Goal: Book appointment/travel/reservation

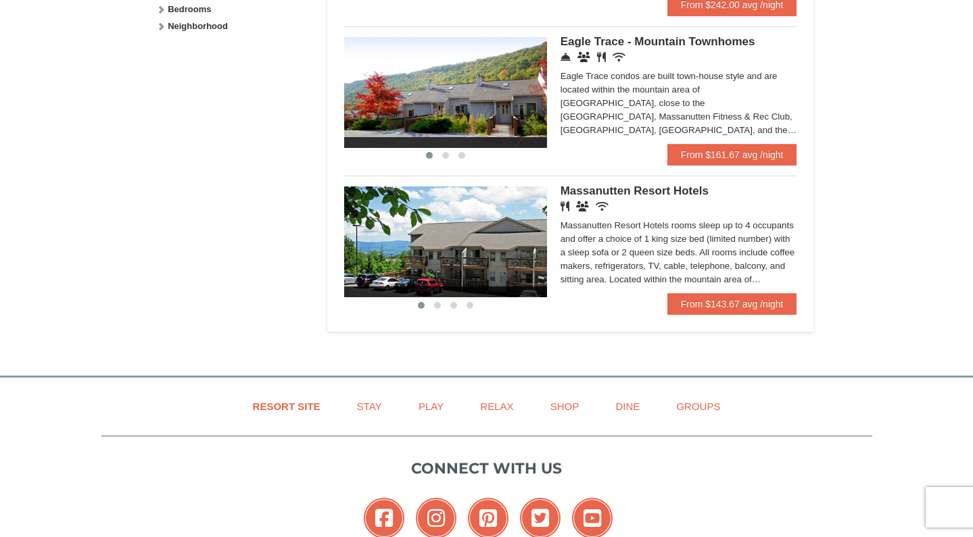
scroll to position [727, 0]
click at [639, 190] on span "Massanutten Resort Hotels" at bounding box center [634, 190] width 148 height 13
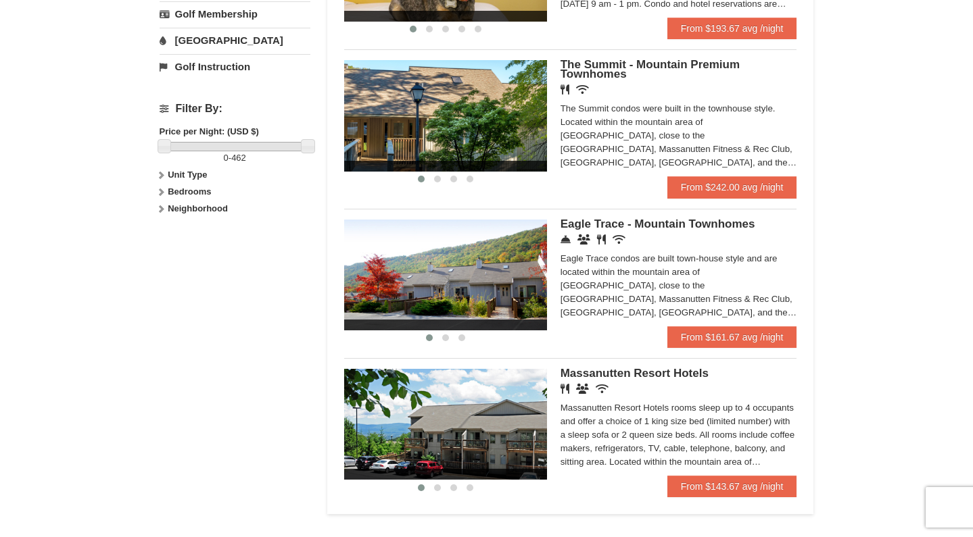
scroll to position [553, 0]
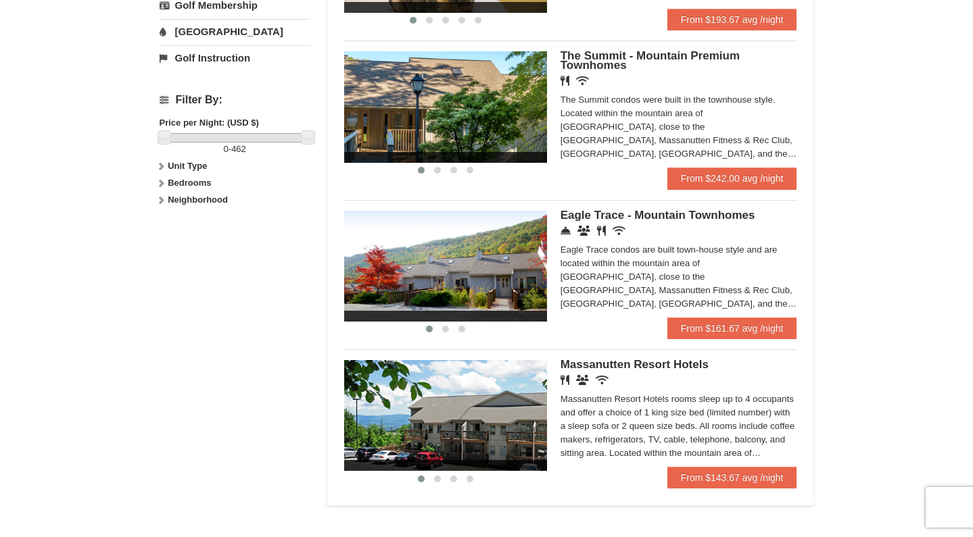
click at [605, 213] on span "Eagle Trace - Mountain Townhomes" at bounding box center [657, 215] width 195 height 13
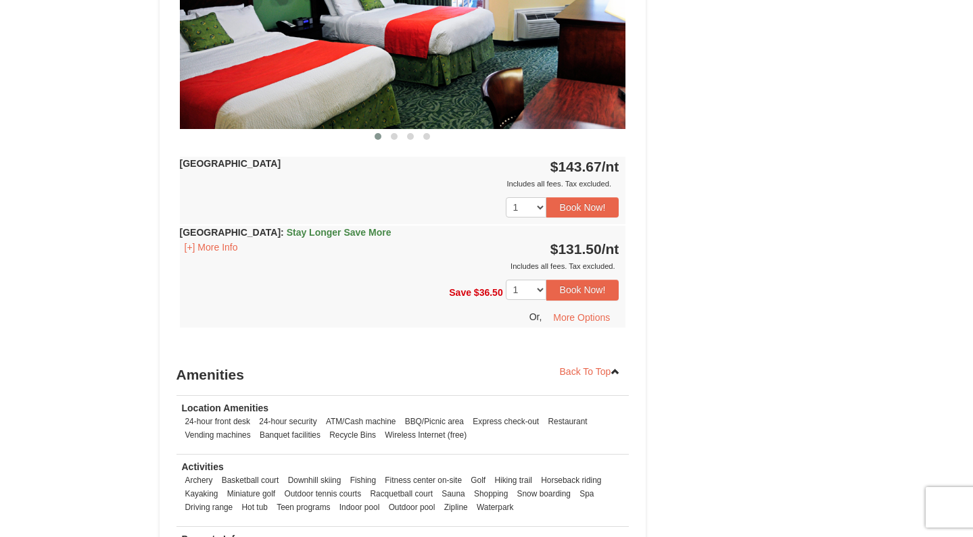
scroll to position [695, 0]
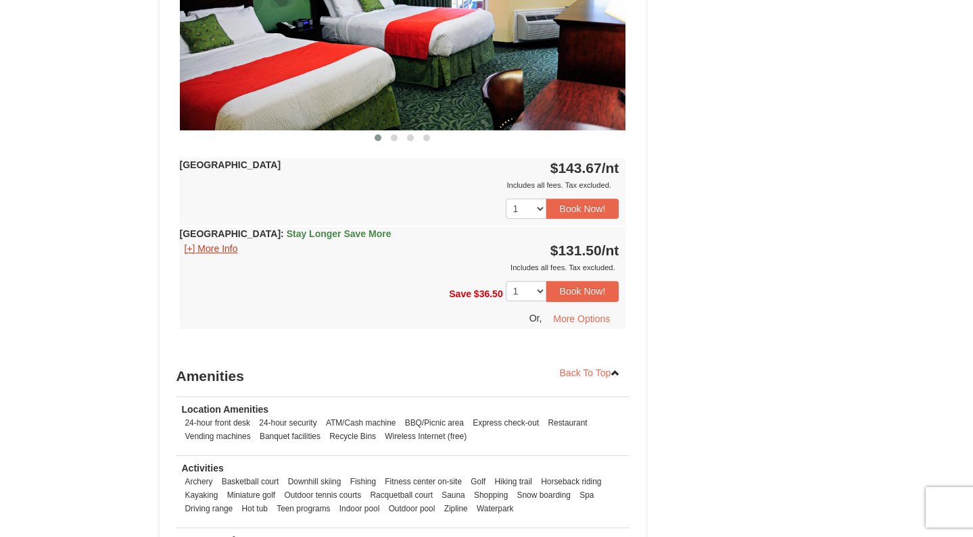
click at [224, 247] on button "[+] More Info" at bounding box center [211, 248] width 63 height 15
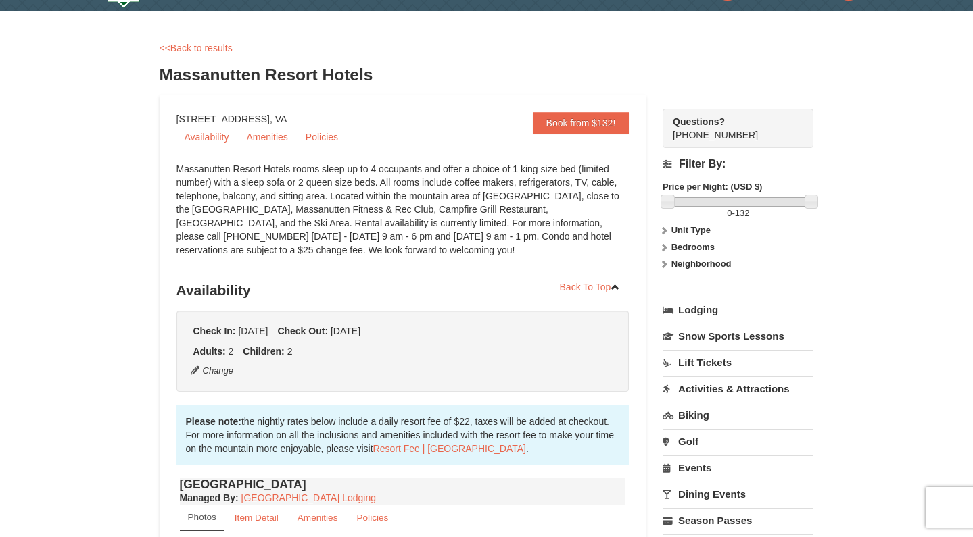
scroll to position [59, 0]
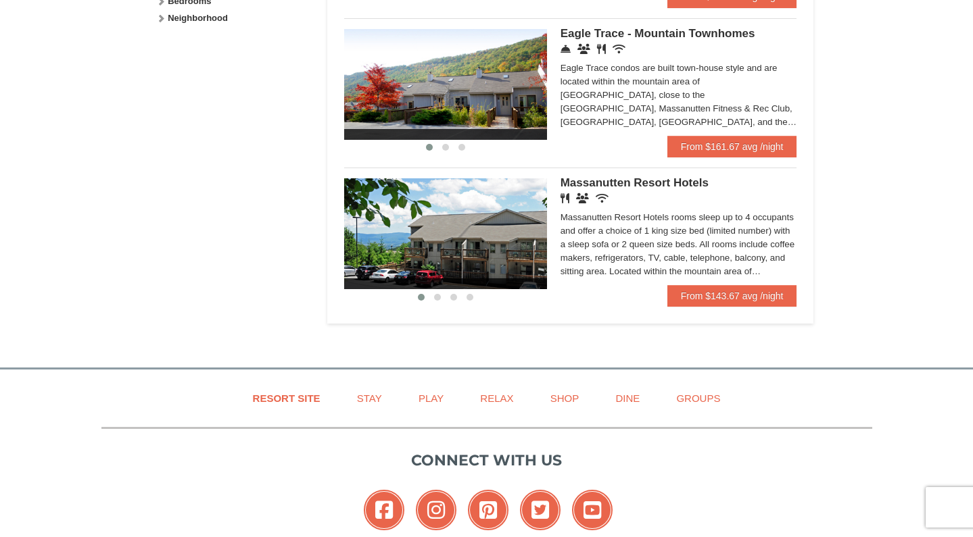
scroll to position [746, 0]
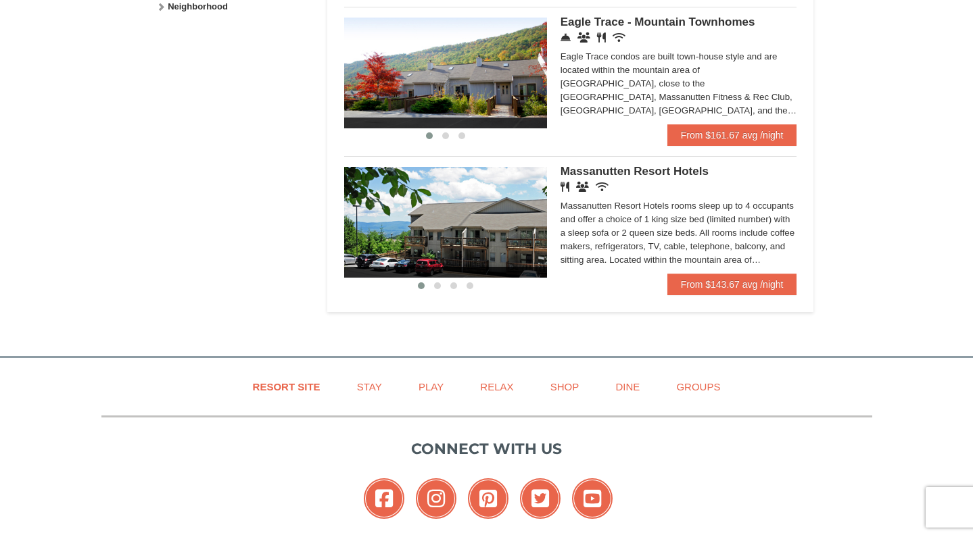
click at [631, 168] on span "Massanutten Resort Hotels" at bounding box center [634, 171] width 148 height 13
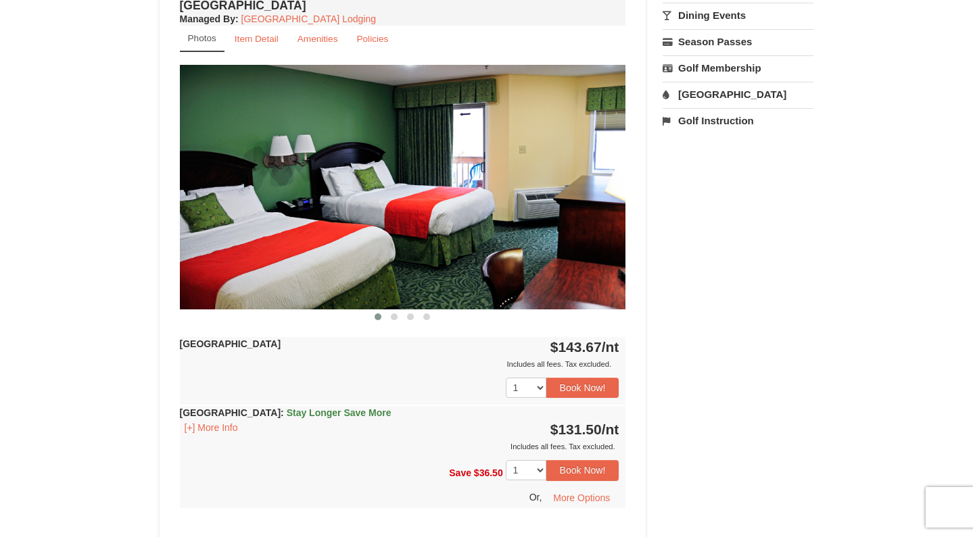
scroll to position [516, 0]
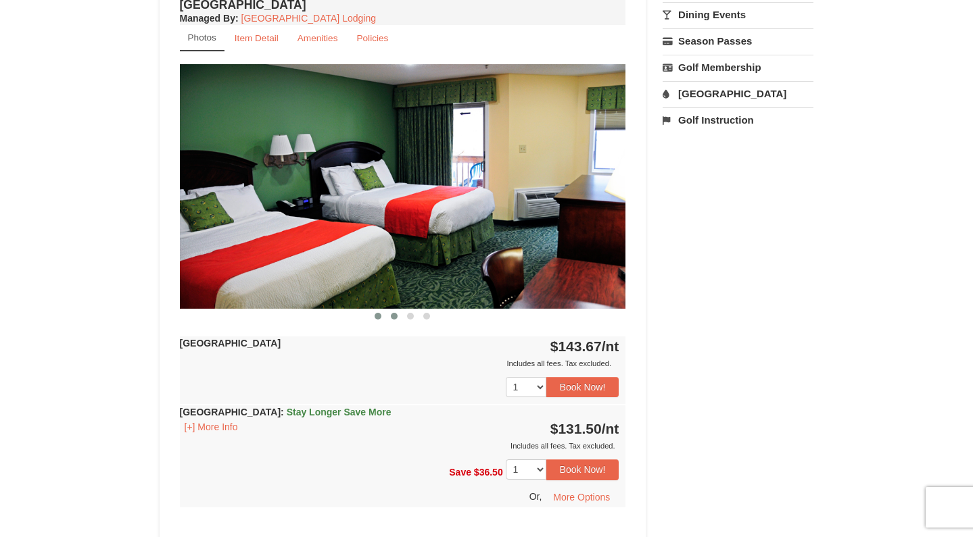
click at [397, 314] on button at bounding box center [394, 317] width 16 height 14
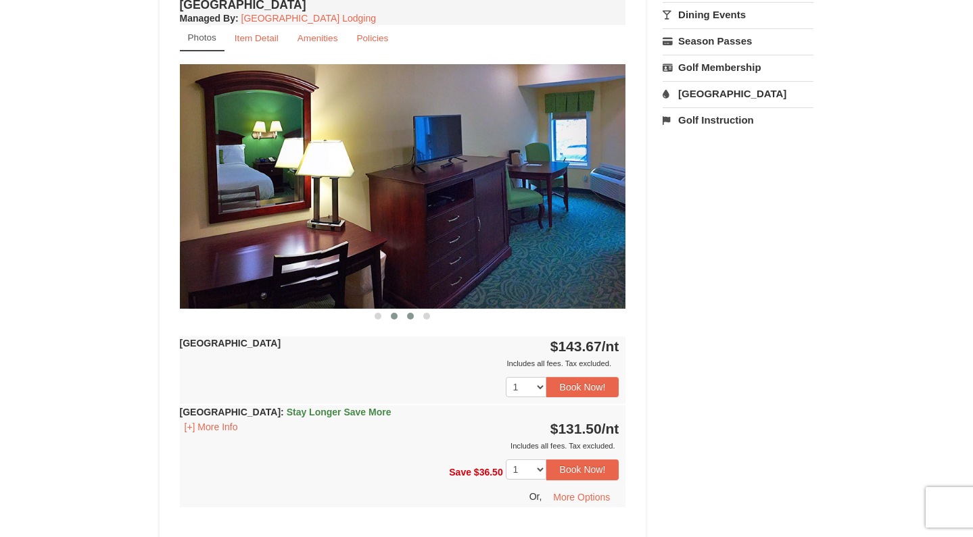
click at [409, 319] on span at bounding box center [410, 316] width 7 height 7
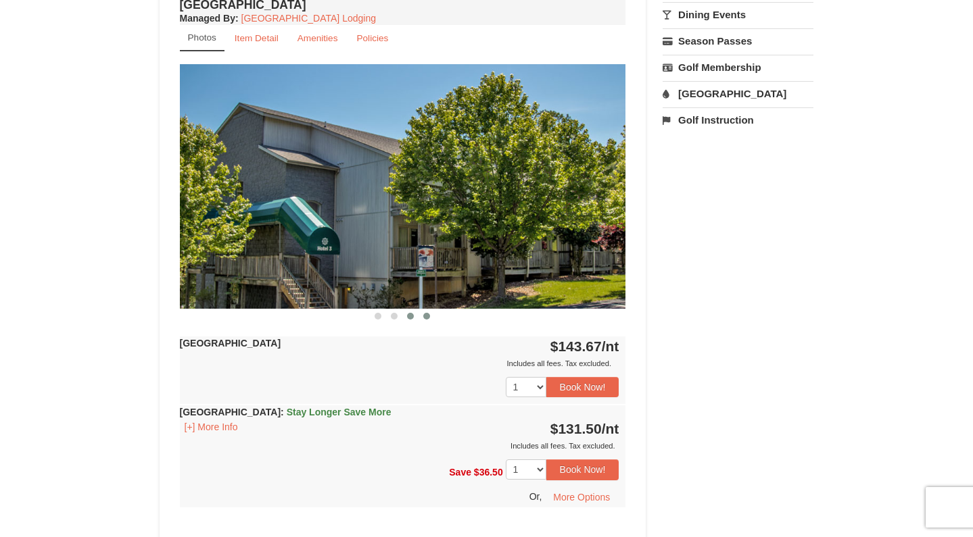
click at [425, 317] on span at bounding box center [426, 316] width 7 height 7
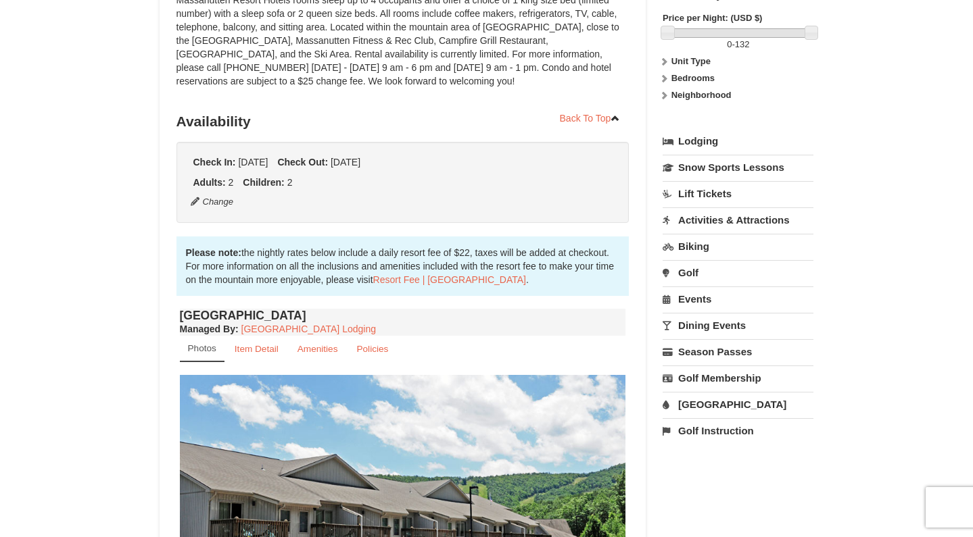
scroll to position [208, 0]
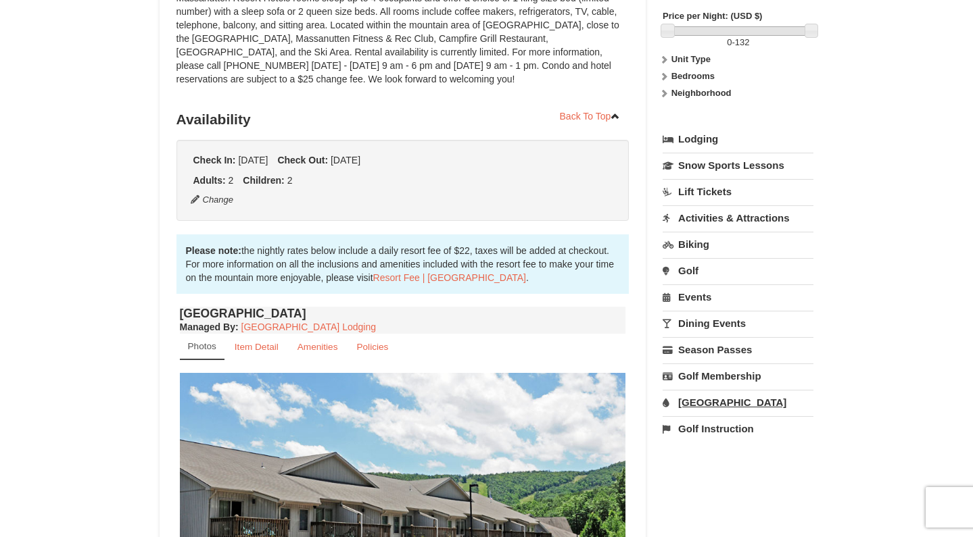
click at [703, 402] on link "[GEOGRAPHIC_DATA]" at bounding box center [737, 402] width 151 height 25
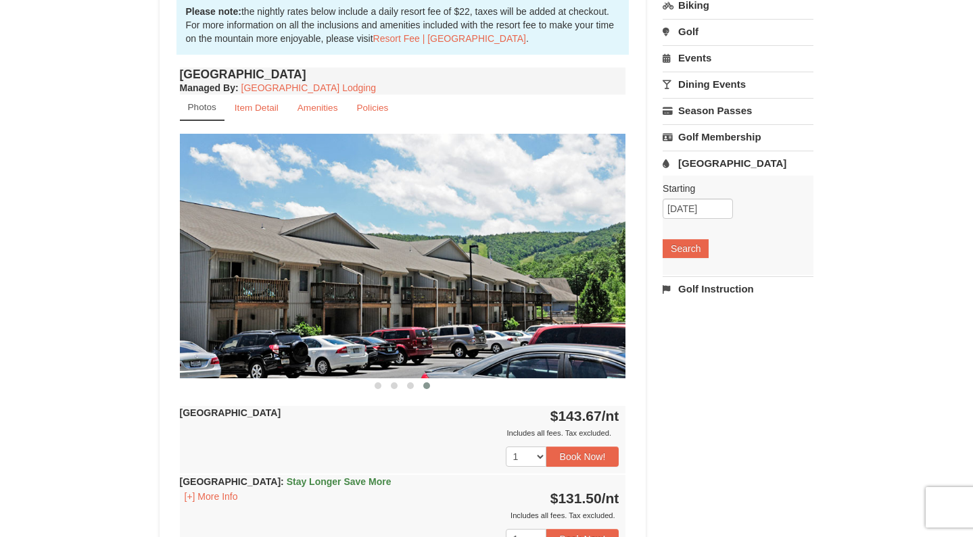
scroll to position [454, 0]
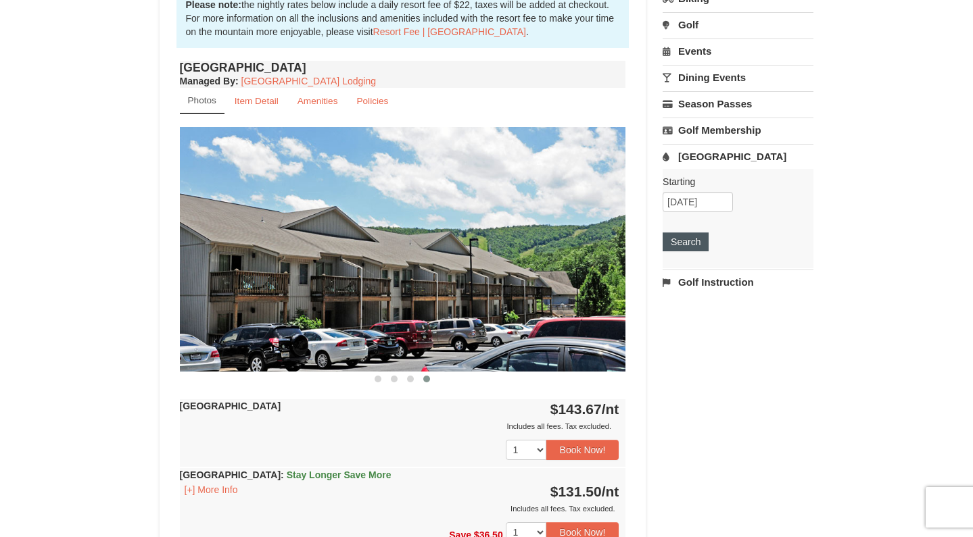
click at [692, 239] on button "Search" at bounding box center [685, 242] width 46 height 19
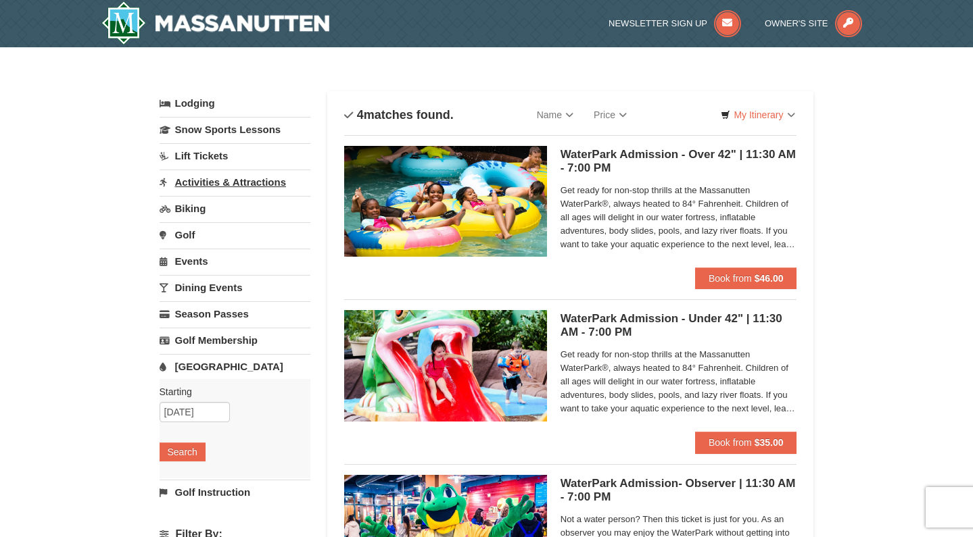
click at [205, 180] on link "Activities & Attractions" at bounding box center [235, 182] width 151 height 25
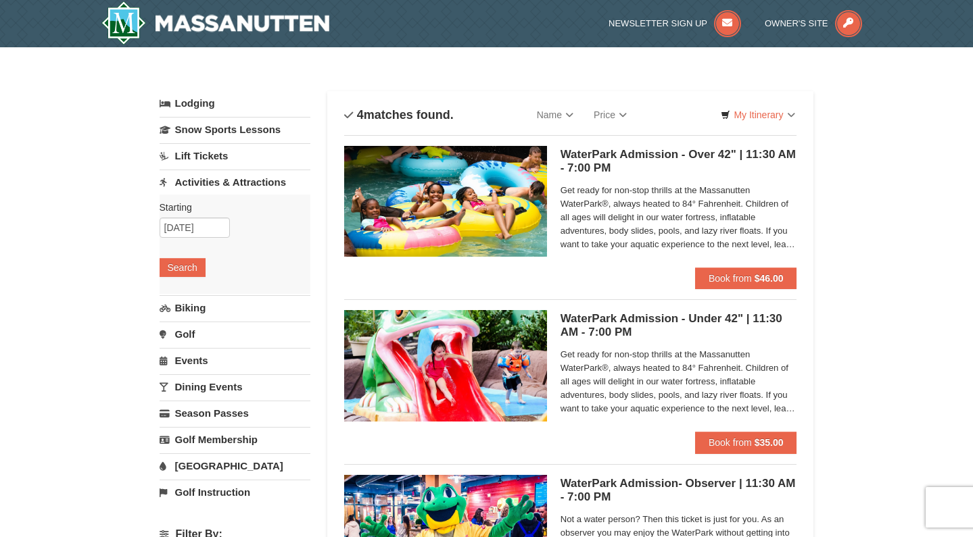
click at [164, 278] on div "Starting Please format dates MM/DD/YYYY Please format dates MM/DD/YYYY [DATE] S…" at bounding box center [235, 244] width 151 height 99
click at [178, 263] on button "Search" at bounding box center [183, 267] width 46 height 19
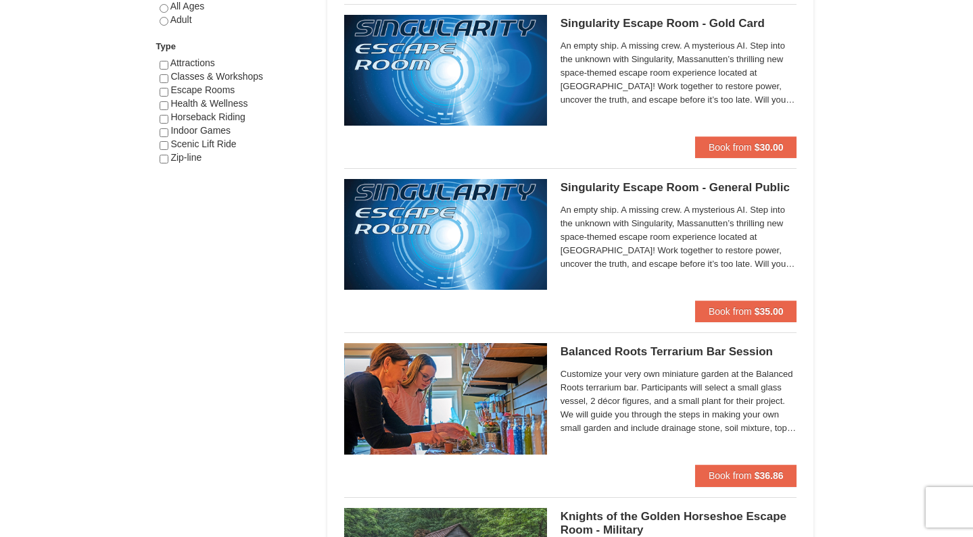
scroll to position [870, 0]
